Goal: Information Seeking & Learning: Learn about a topic

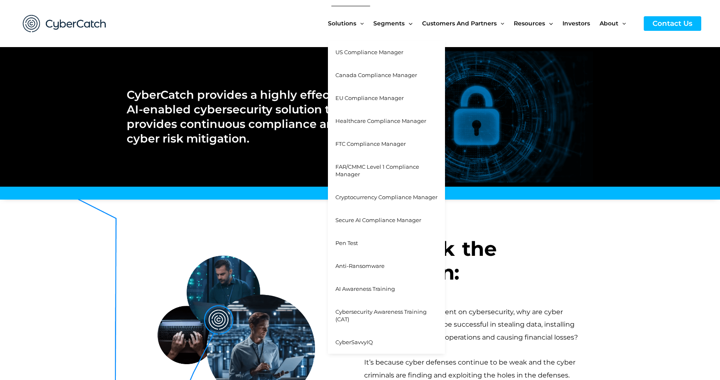
click at [353, 311] on span "Cybersecurity Awareness Training (CAT)" at bounding box center [380, 315] width 91 height 15
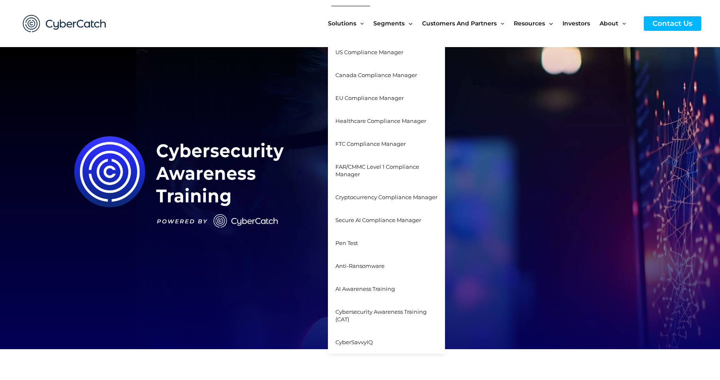
click at [362, 25] on span "Menu Toggle" at bounding box center [359, 23] width 7 height 7
click at [361, 23] on span "Menu Toggle" at bounding box center [359, 23] width 7 height 7
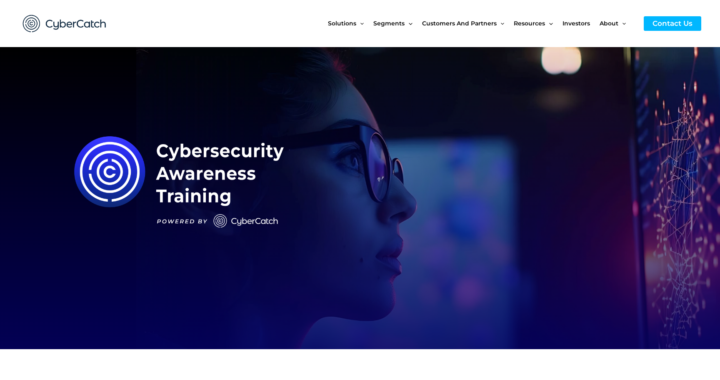
click at [73, 23] on img at bounding box center [65, 23] width 100 height 35
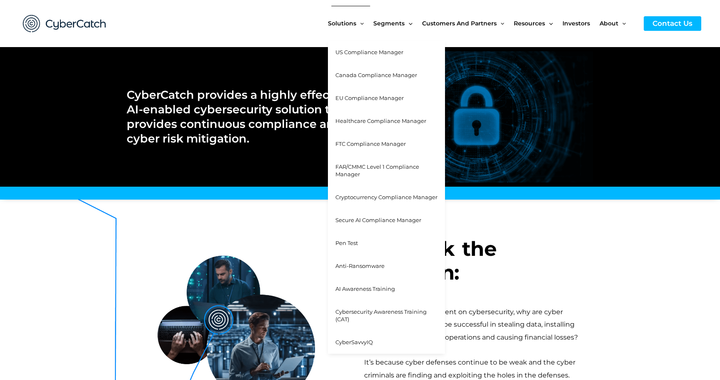
click at [361, 287] on span "AI Awareness Training" at bounding box center [365, 288] width 60 height 7
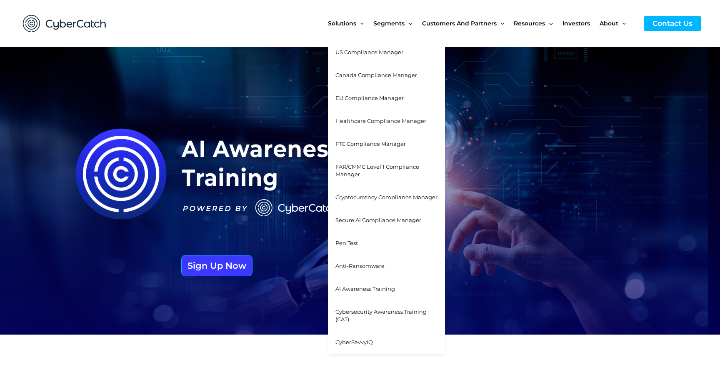
click at [371, 309] on span "Cybersecurity Awareness Training (CAT)" at bounding box center [380, 315] width 91 height 15
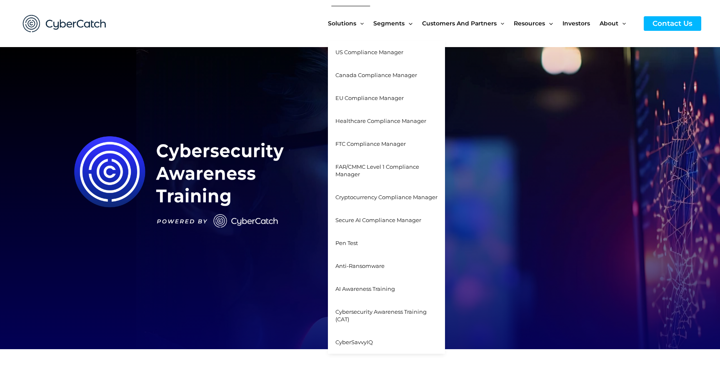
click at [367, 289] on span "AI Awareness Training" at bounding box center [365, 288] width 60 height 7
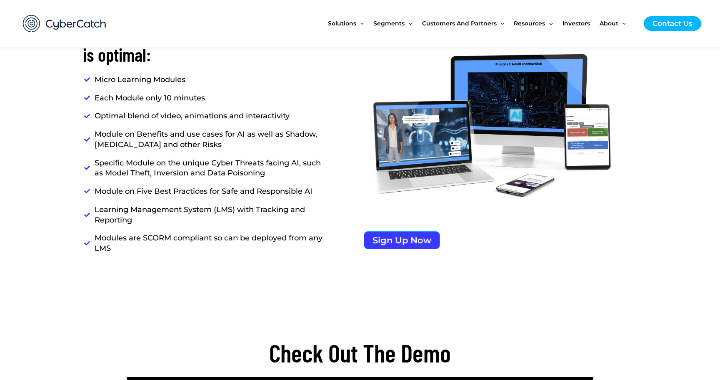
scroll to position [851, 0]
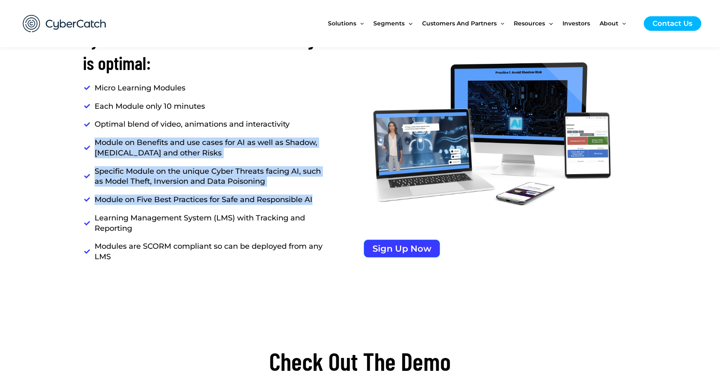
drag, startPoint x: 94, startPoint y: 141, endPoint x: 329, endPoint y: 197, distance: 241.0
click at [329, 197] on div "Micro Learning Modules Each Module only 10 minutes Optimal blend of video, anim…" at bounding box center [221, 172] width 277 height 179
copy ul "Module on Benefits and use cases for AI as well as Shadow, Hallucination and ot…"
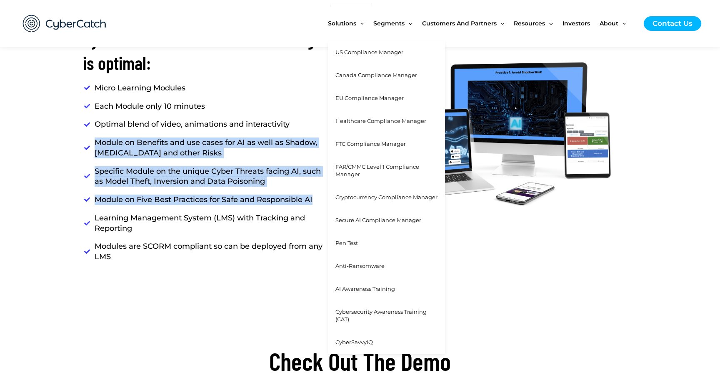
click at [353, 315] on link "Cybersecurity Awareness Training (CAT)" at bounding box center [386, 315] width 117 height 31
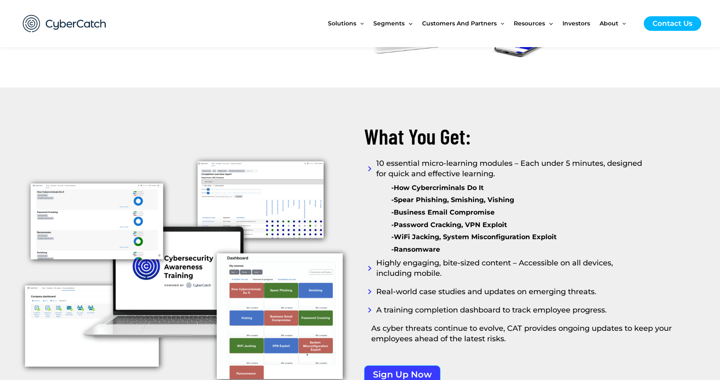
scroll to position [972, 0]
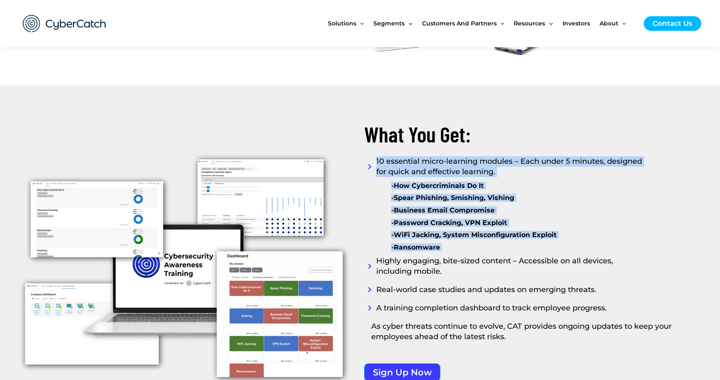
drag, startPoint x: 376, startPoint y: 162, endPoint x: 447, endPoint y: 251, distance: 113.5
click at [447, 251] on div "What You Get: 10 essential micro-learning modules – Each under 5 minutes, desig…" at bounding box center [526, 237] width 333 height 305
copy div "10 essential micro-learning modules – Each under 5 minutes, designed for quick …"
